Goal: Communication & Community: Answer question/provide support

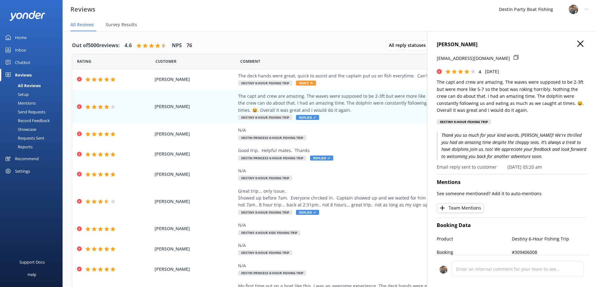
click at [572, 43] on h4 "[PERSON_NAME]" at bounding box center [512, 45] width 150 height 8
click at [577, 45] on use "button" at bounding box center [580, 44] width 6 height 6
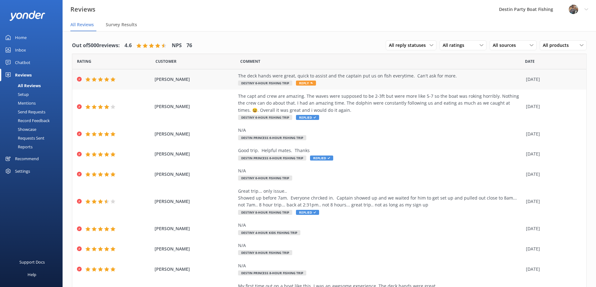
click at [303, 83] on span "Reply" at bounding box center [306, 83] width 20 height 5
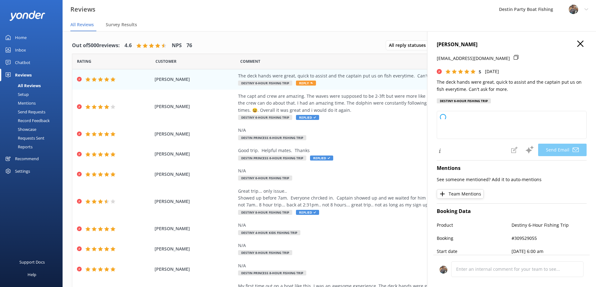
type textarea "Thank you so much, [PERSON_NAME]! We're thrilled to hear you had a great experi…"
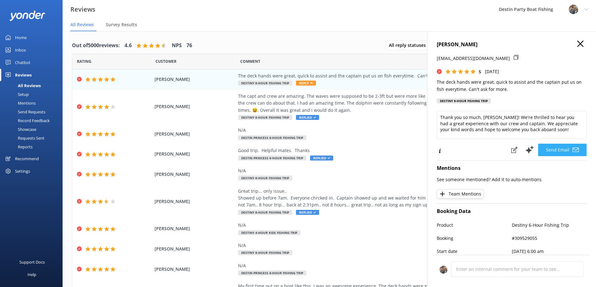
click at [560, 151] on button "Send Email" at bounding box center [562, 150] width 48 height 13
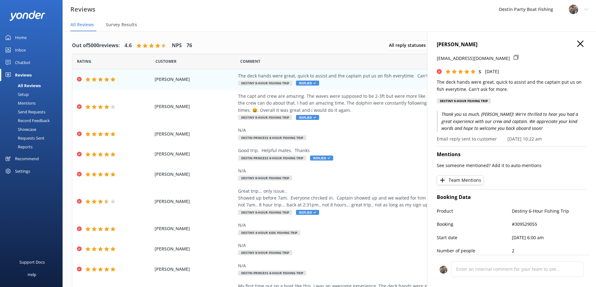
click at [577, 44] on icon "button" at bounding box center [580, 44] width 6 height 6
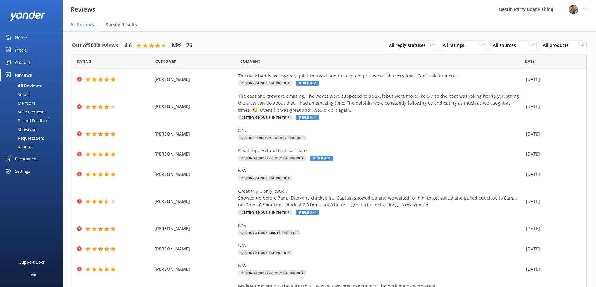
click at [27, 51] on link "Inbox" at bounding box center [31, 50] width 63 height 13
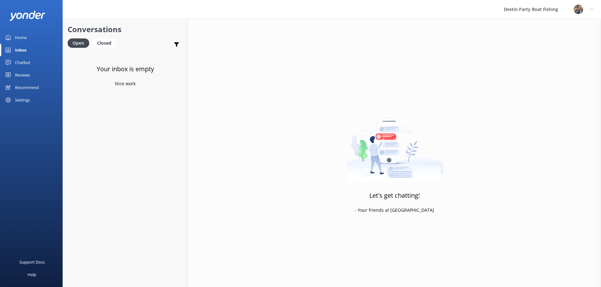
click at [26, 36] on div "Home" at bounding box center [21, 37] width 12 height 13
